Goal: Transaction & Acquisition: Book appointment/travel/reservation

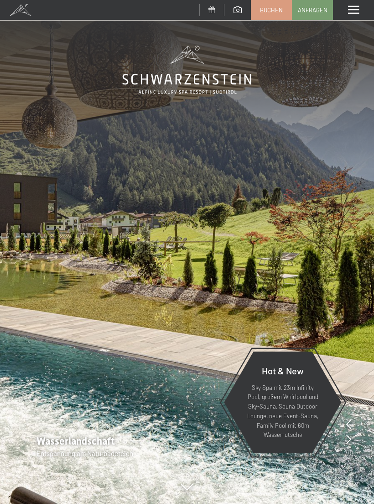
click at [354, 10] on span at bounding box center [353, 10] width 11 height 8
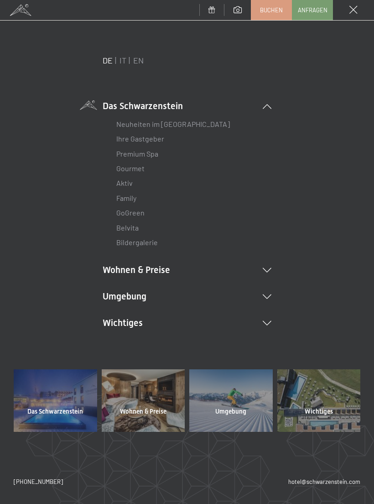
click at [263, 274] on li "Wohnen & Preise Inklusivleistungen [PERSON_NAME] & Preise Liste Angebote Liste …" at bounding box center [187, 269] width 169 height 13
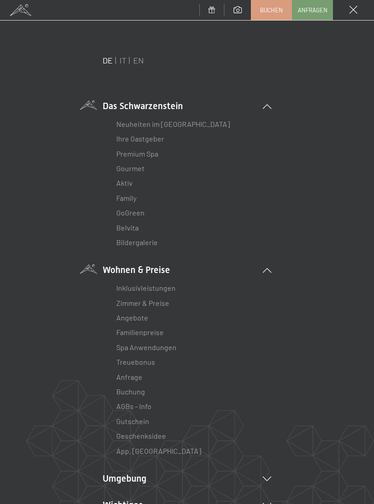
click at [146, 304] on link "Zimmer & Preise" at bounding box center [142, 302] width 53 height 9
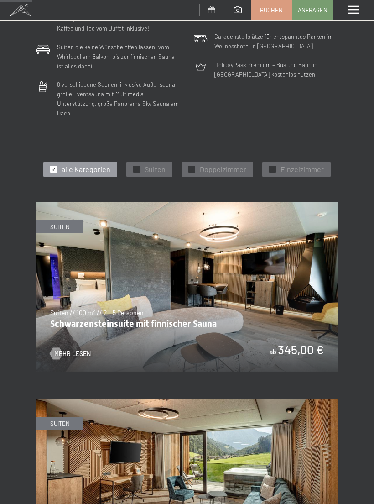
scroll to position [309, 0]
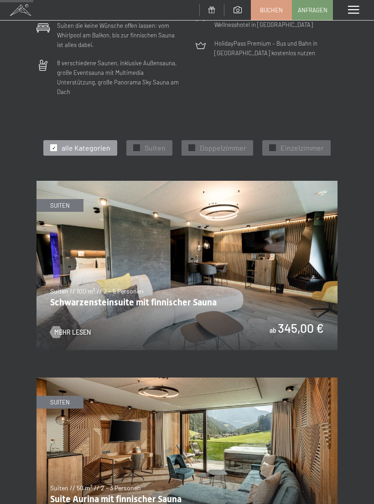
click at [54, 326] on div at bounding box center [56, 332] width 7 height 12
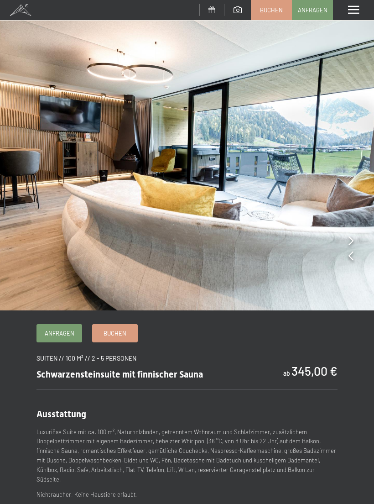
click at [349, 238] on icon at bounding box center [351, 240] width 5 height 9
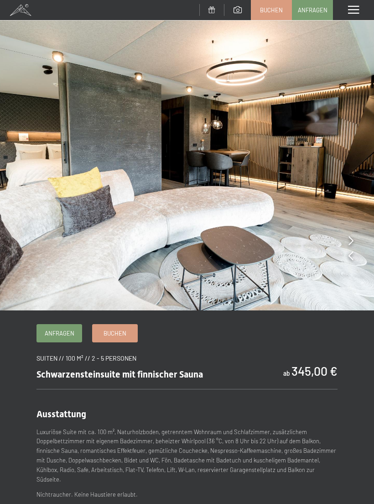
click at [349, 235] on div at bounding box center [351, 240] width 5 height 13
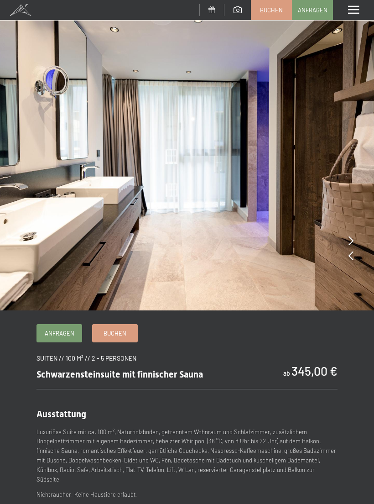
click at [349, 238] on icon at bounding box center [351, 240] width 5 height 9
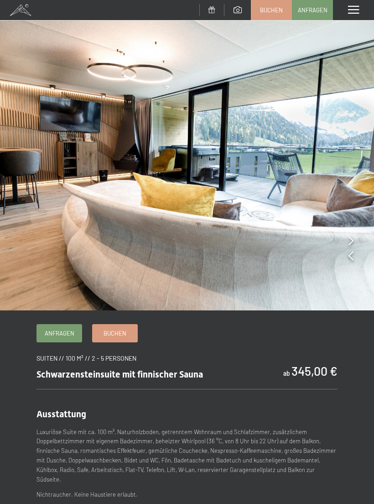
click at [346, 238] on img at bounding box center [187, 155] width 374 height 310
click at [349, 241] on icon at bounding box center [351, 240] width 5 height 9
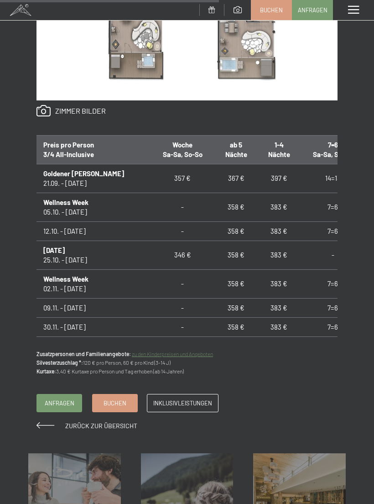
scroll to position [675, 0]
